Goal: Task Accomplishment & Management: Use online tool/utility

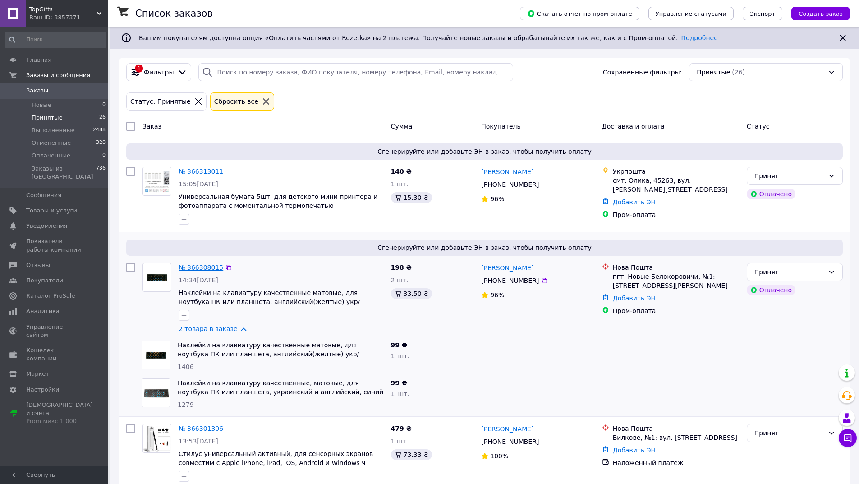
click at [203, 265] on link "№ 366308015" at bounding box center [201, 267] width 45 height 7
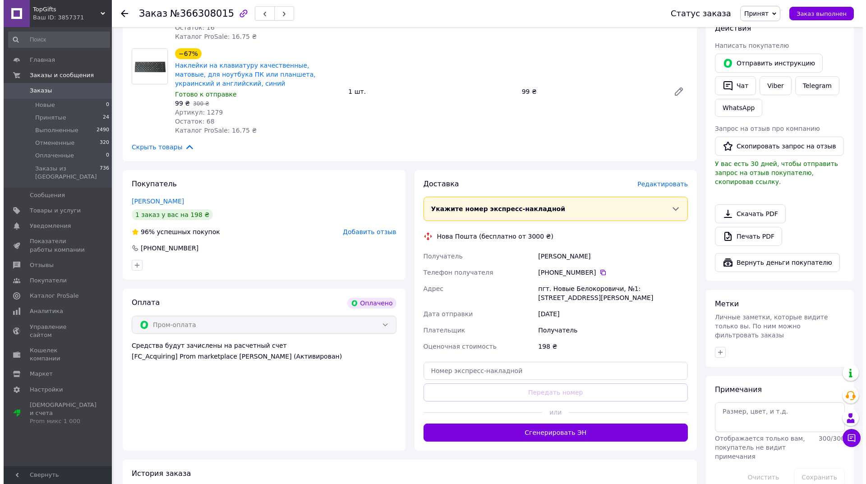
scroll to position [180, 0]
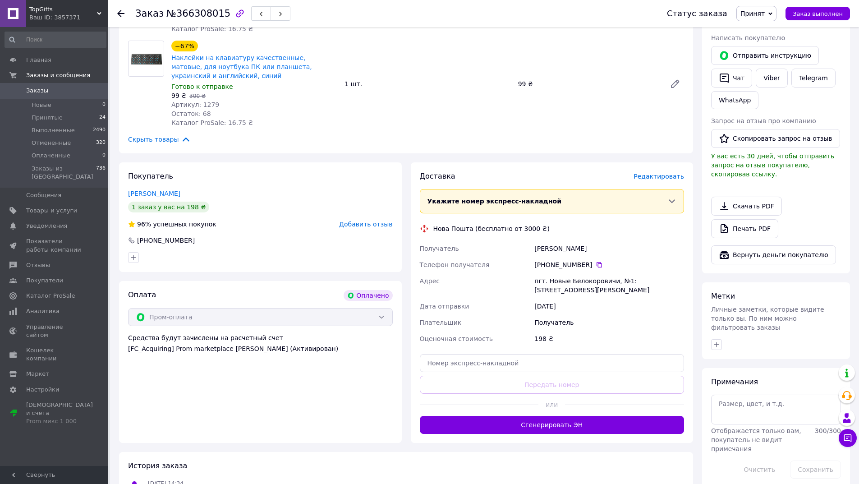
click at [668, 177] on span "Редактировать" at bounding box center [659, 176] width 51 height 7
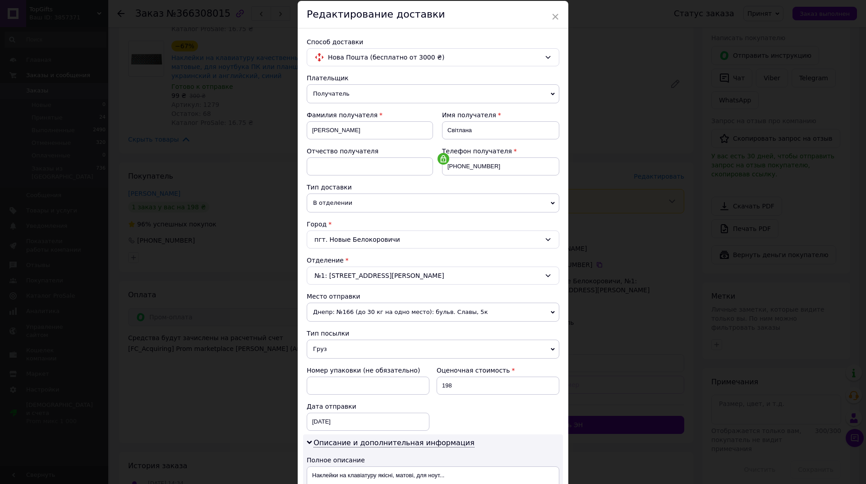
scroll to position [45, 0]
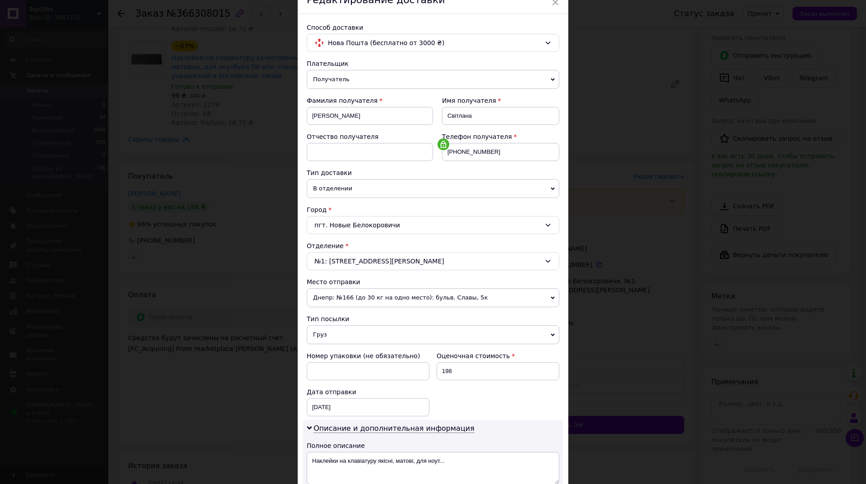
click at [365, 335] on span "Груз" at bounding box center [433, 334] width 253 height 19
click at [360, 352] on li "Документы" at bounding box center [433, 353] width 253 height 14
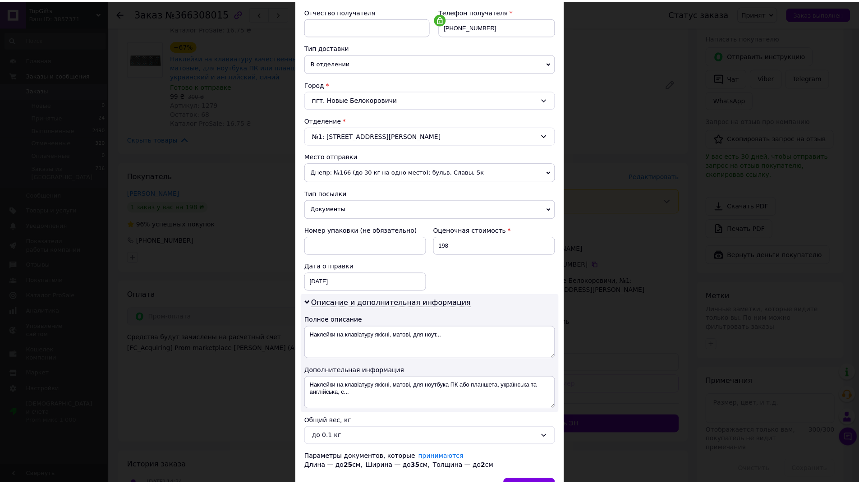
scroll to position [225, 0]
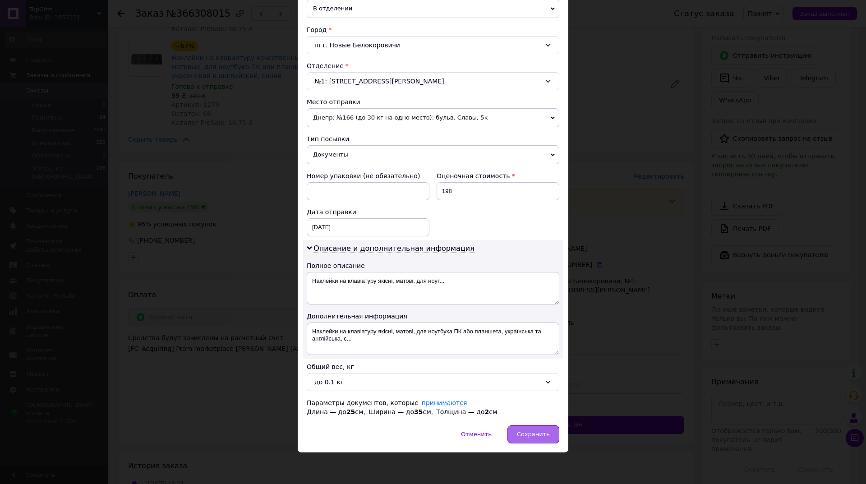
click at [530, 438] on span "Сохранить" at bounding box center [533, 434] width 33 height 7
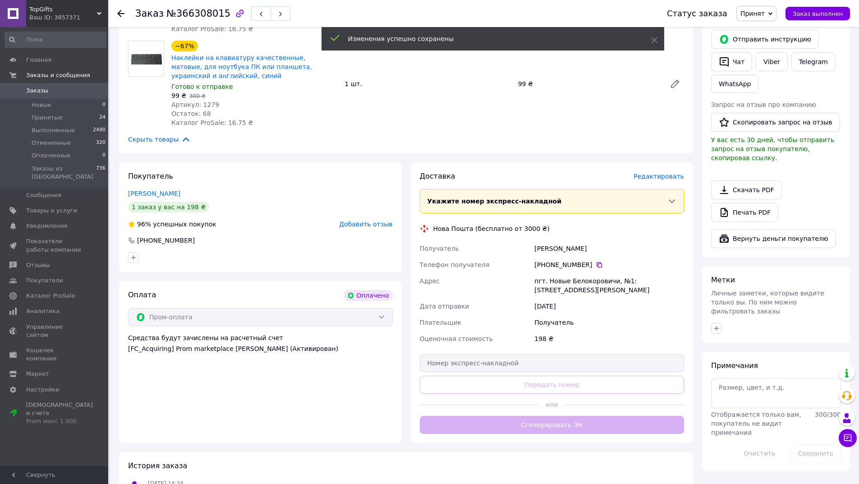
click at [572, 419] on button "Сгенерировать ЭН" at bounding box center [552, 425] width 265 height 18
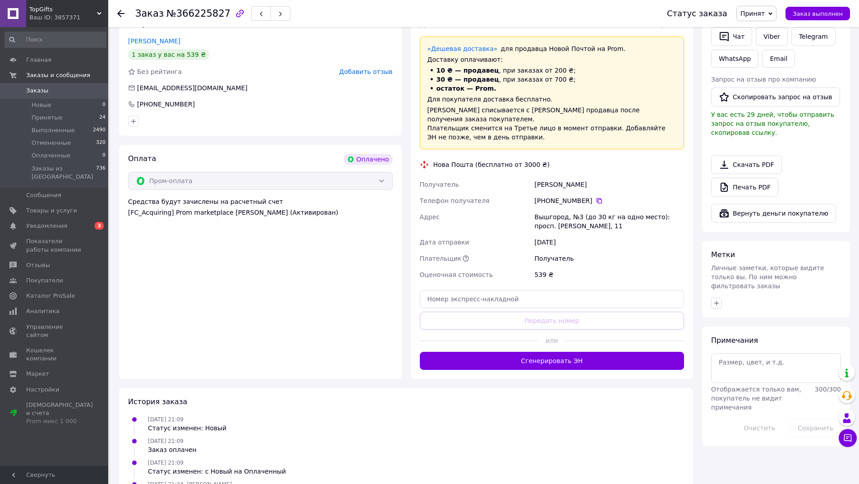
scroll to position [226, 0]
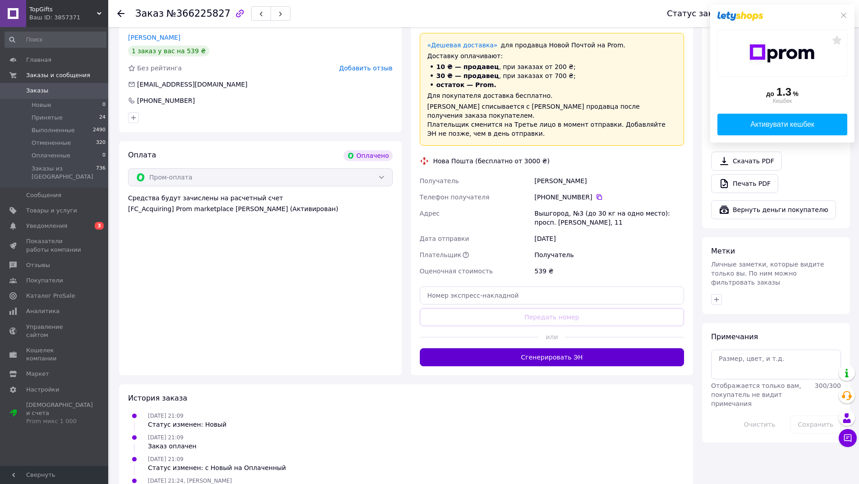
click at [577, 349] on button "Сгенерировать ЭН" at bounding box center [552, 357] width 265 height 18
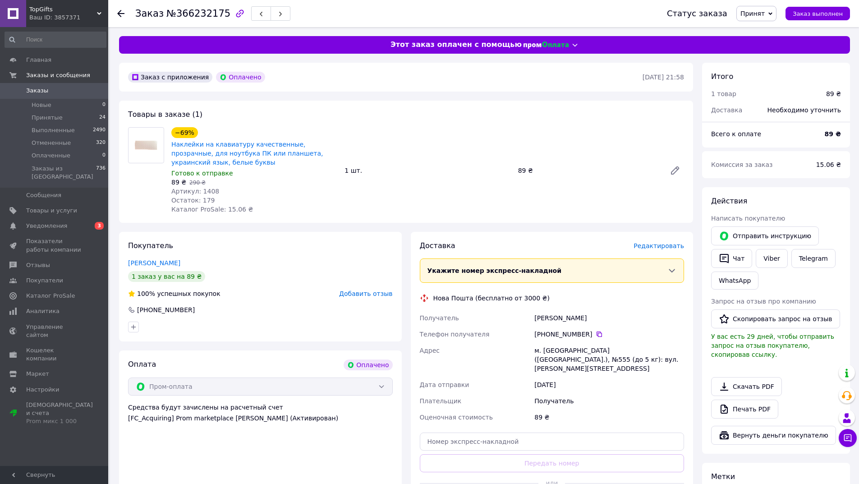
click at [670, 247] on span "Редактировать" at bounding box center [659, 245] width 51 height 7
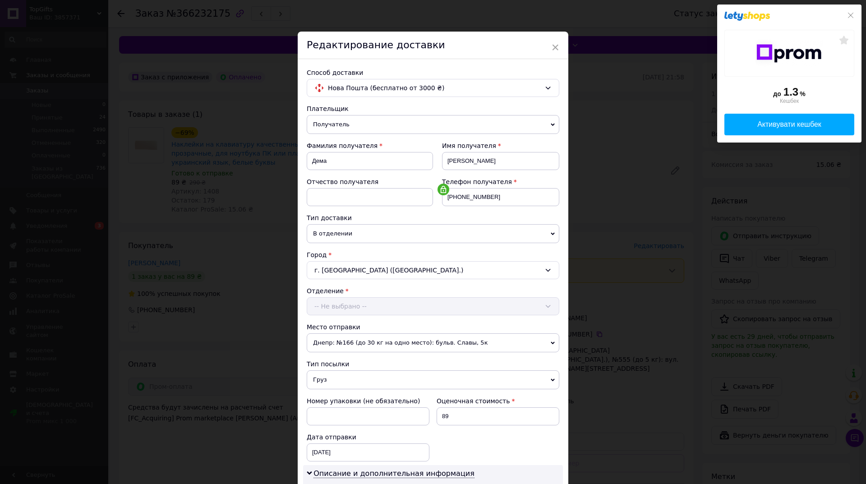
click at [409, 385] on span "Груз" at bounding box center [433, 379] width 253 height 19
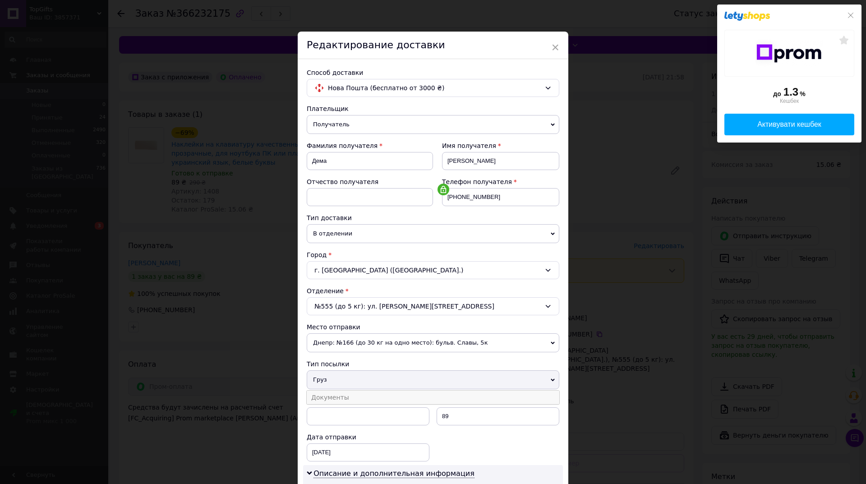
click at [398, 402] on li "Документы" at bounding box center [433, 398] width 253 height 14
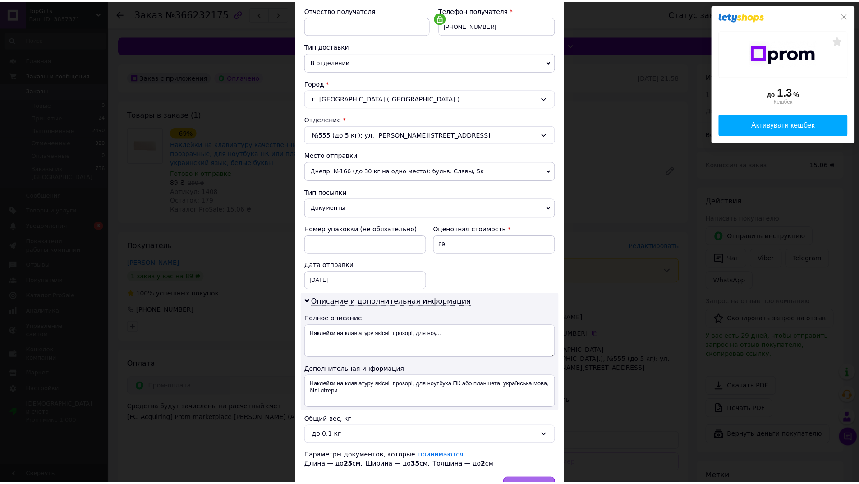
scroll to position [225, 0]
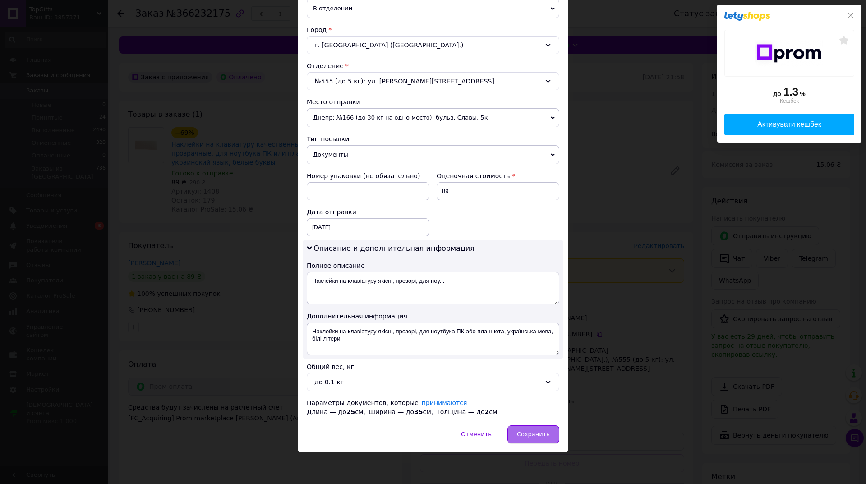
click at [527, 435] on span "Сохранить" at bounding box center [533, 434] width 33 height 7
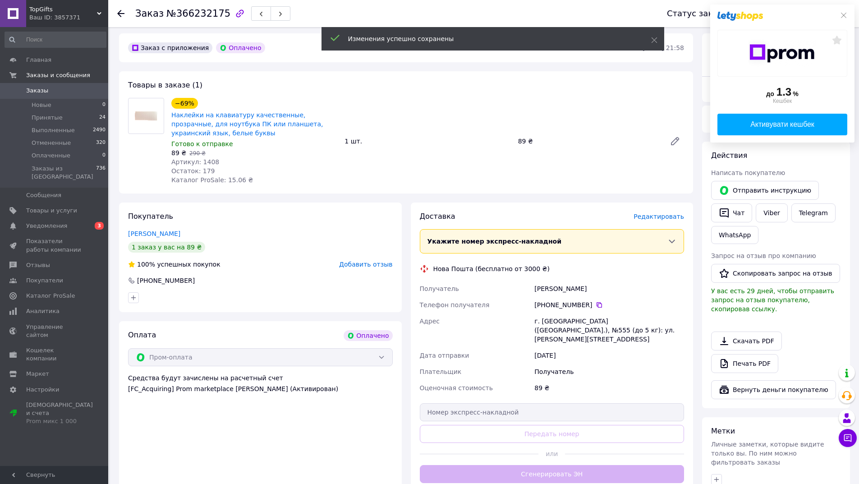
scroll to position [135, 0]
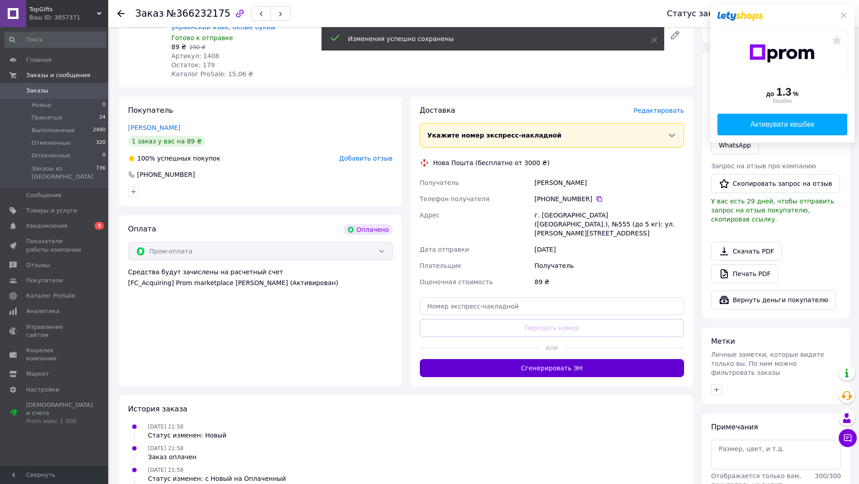
click at [590, 360] on button "Сгенерировать ЭН" at bounding box center [552, 368] width 265 height 18
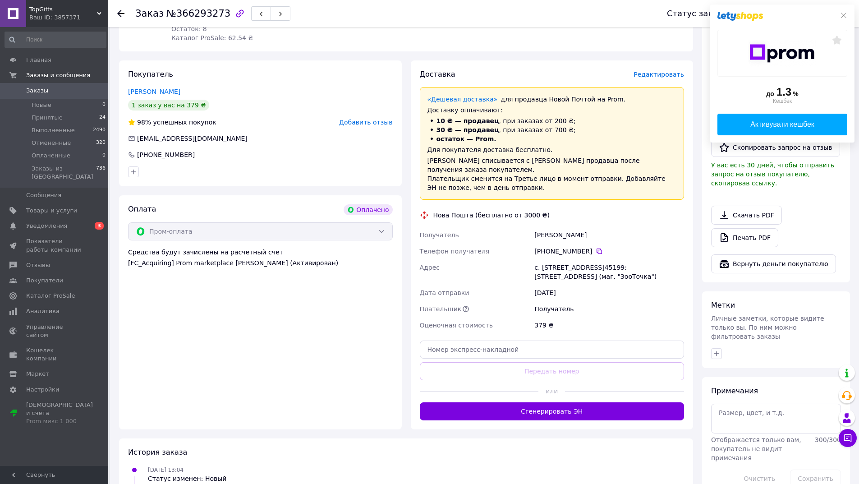
scroll to position [180, 0]
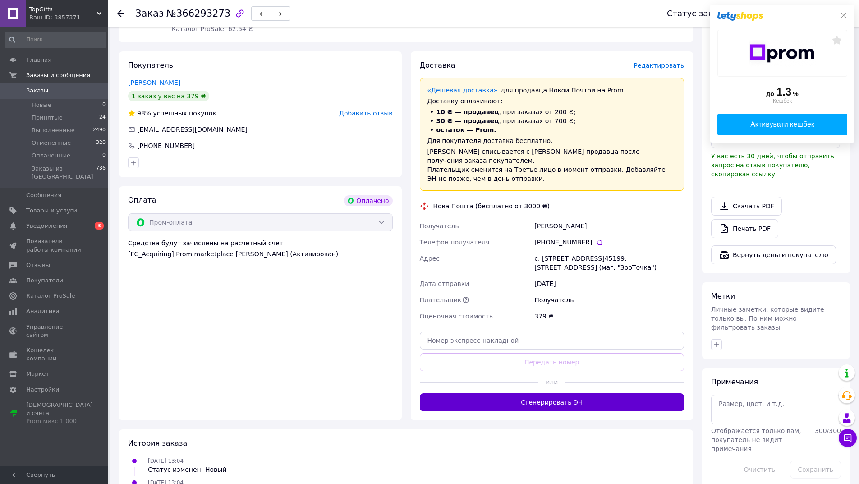
click at [608, 393] on button "Сгенерировать ЭН" at bounding box center [552, 402] width 265 height 18
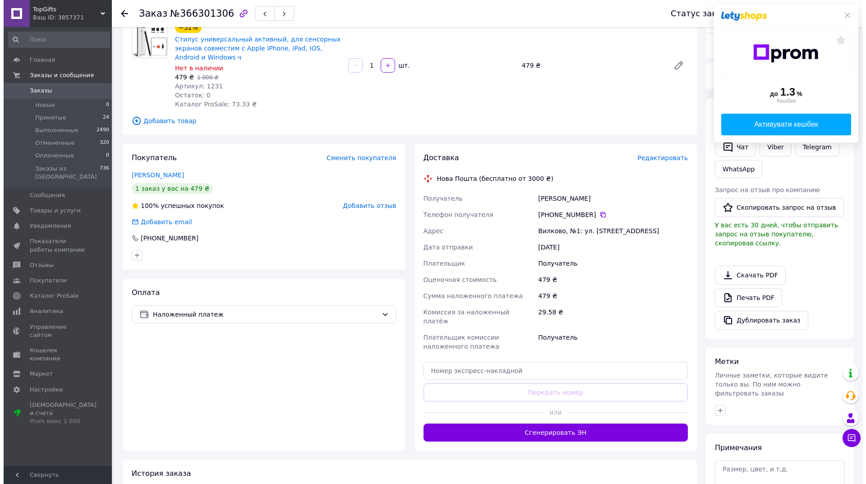
scroll to position [90, 0]
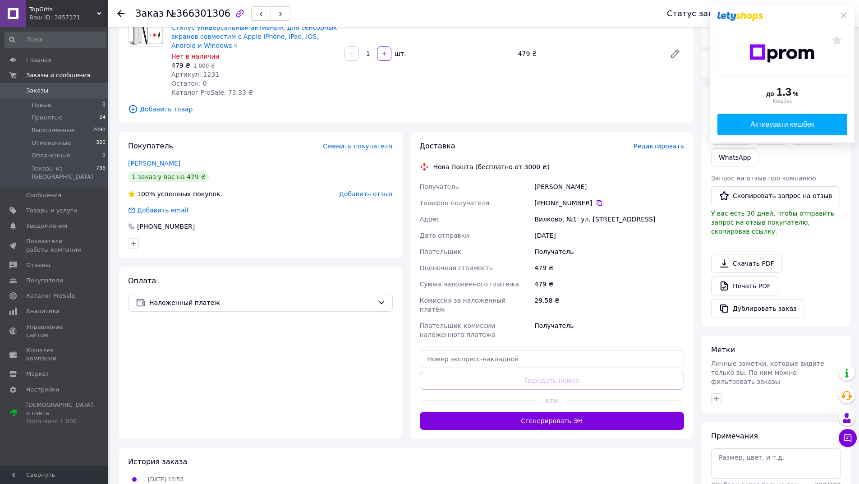
click at [658, 148] on span "Редактировать" at bounding box center [659, 146] width 51 height 7
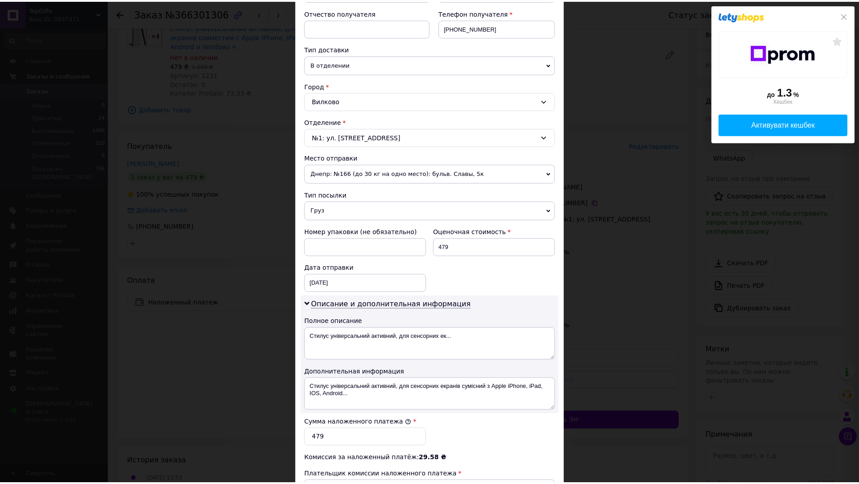
scroll to position [305, 0]
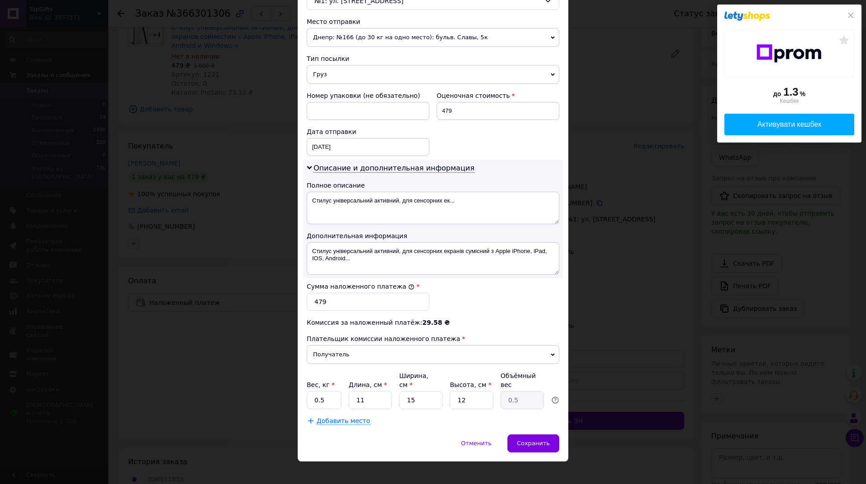
click at [484, 440] on span "Отменить" at bounding box center [476, 443] width 31 height 7
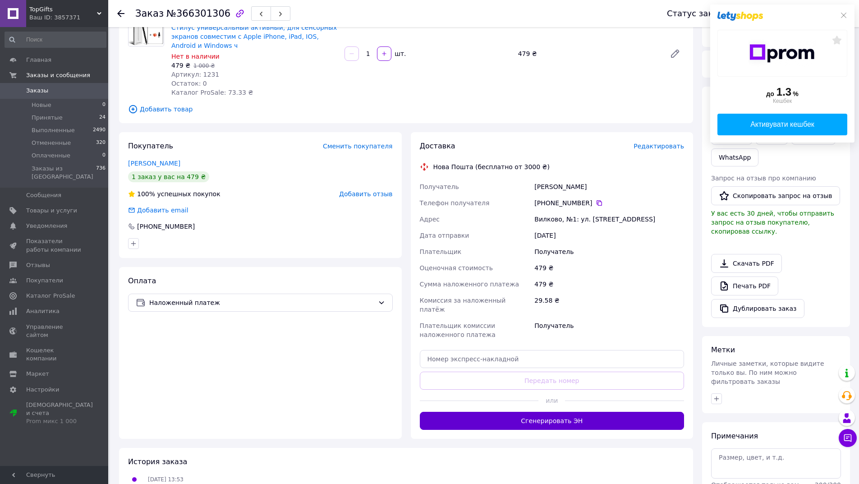
click at [555, 412] on button "Сгенерировать ЭН" at bounding box center [552, 421] width 265 height 18
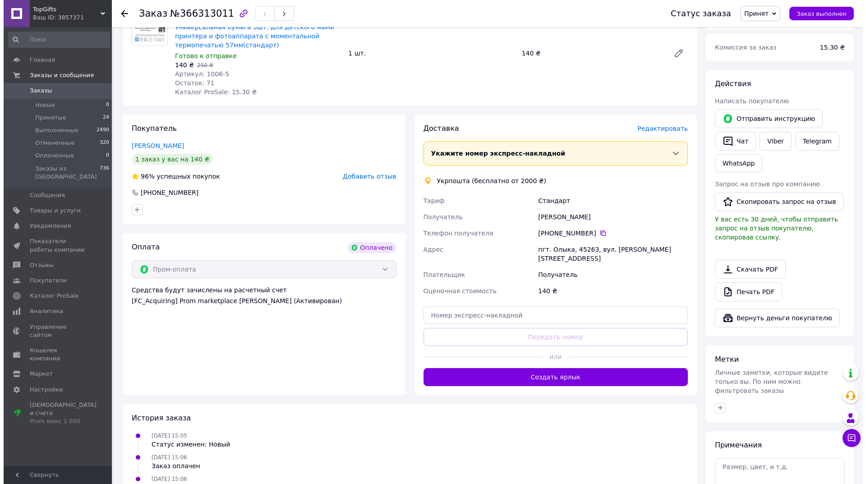
scroll to position [135, 0]
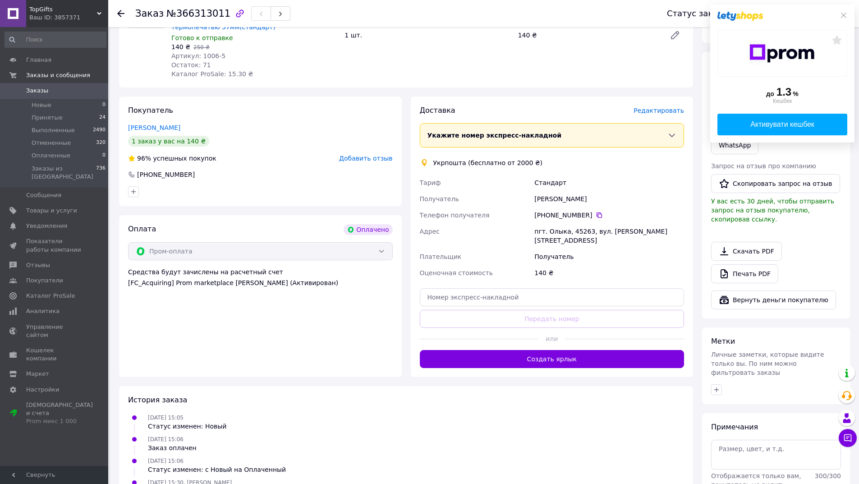
click at [655, 114] on span "Редактировать" at bounding box center [659, 110] width 51 height 7
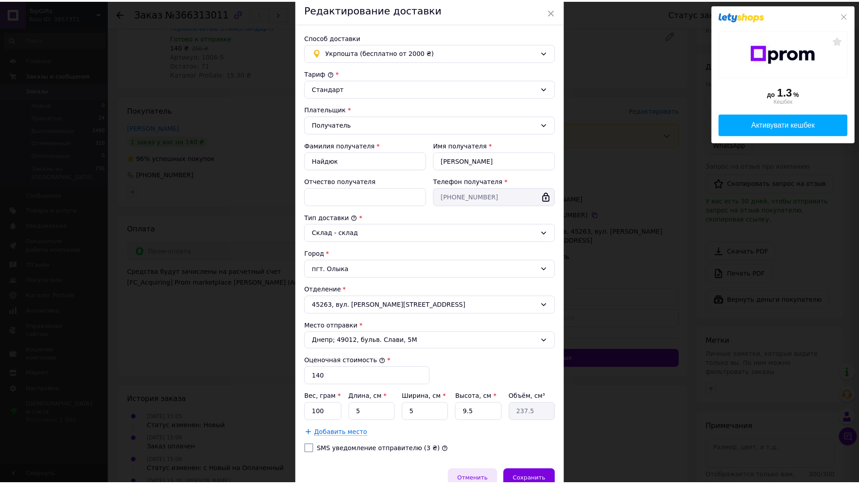
scroll to position [80, 0]
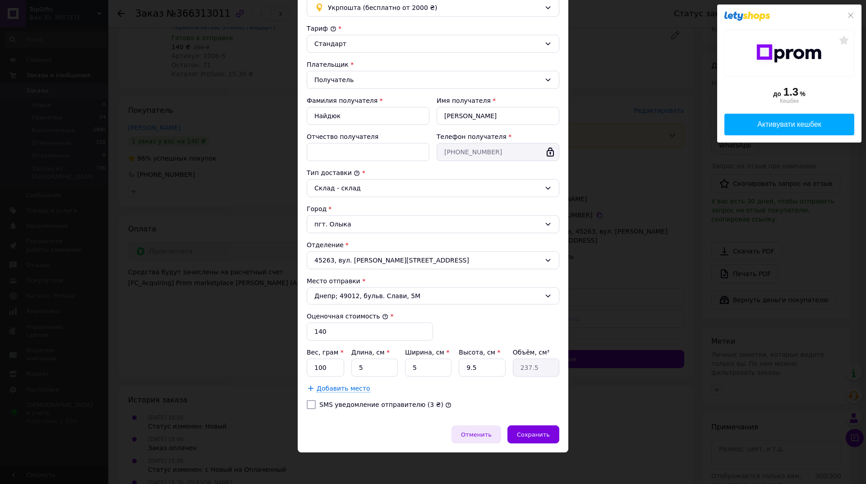
click at [471, 435] on span "Отменить" at bounding box center [476, 434] width 31 height 7
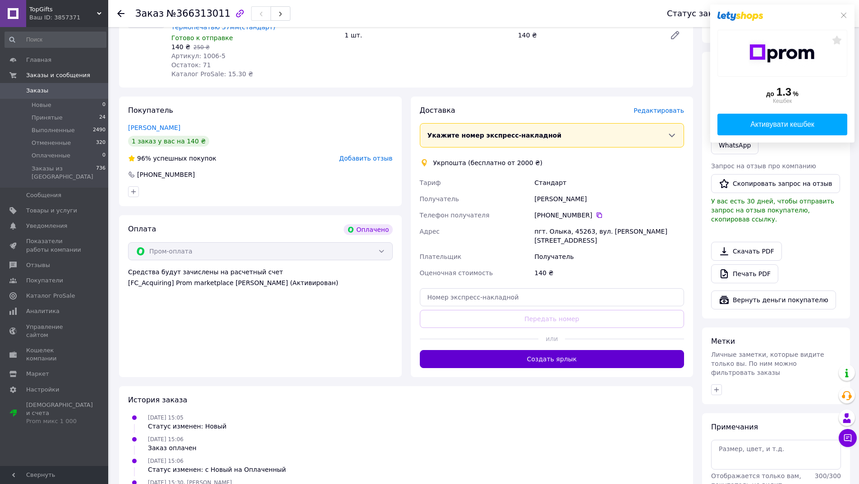
click at [589, 357] on button "Создать ярлык" at bounding box center [552, 359] width 265 height 18
click at [845, 14] on icon at bounding box center [844, 15] width 7 height 7
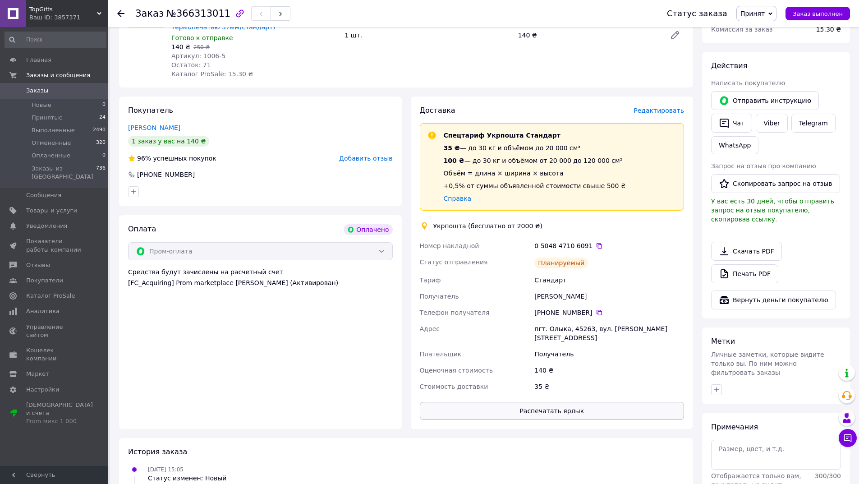
click at [585, 404] on button "Распечатать ярлык" at bounding box center [552, 411] width 265 height 18
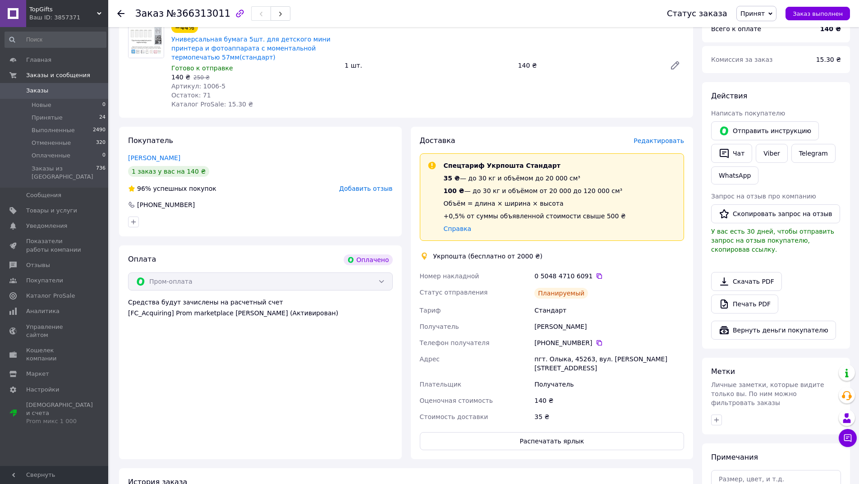
scroll to position [0, 0]
